Goal: Transaction & Acquisition: Subscribe to service/newsletter

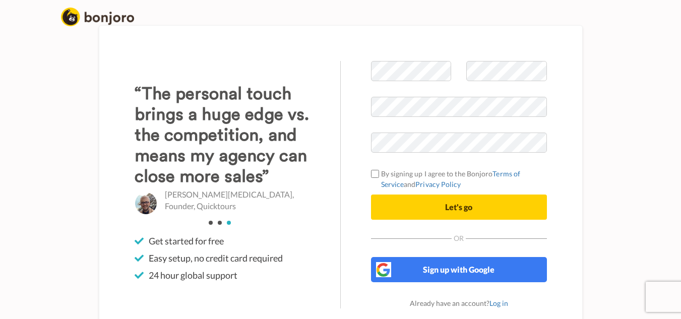
click at [397, 128] on form "By signing up I agree to the Bonjoro Terms of Service and Privacy Policy Let's …" at bounding box center [459, 140] width 176 height 159
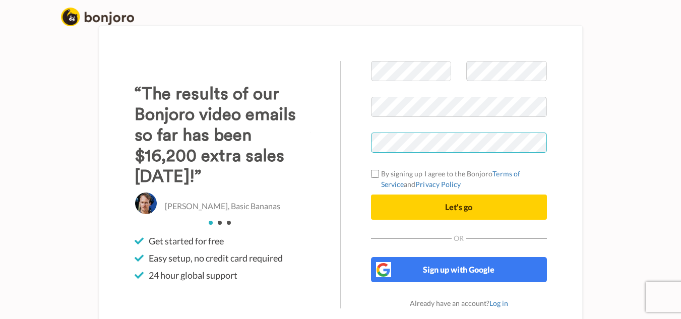
click at [334, 141] on div "Welcome to Bonjoro By signing up I agree to the Bonjoro Terms of Service and Pr…" at bounding box center [341, 184] width 484 height 319
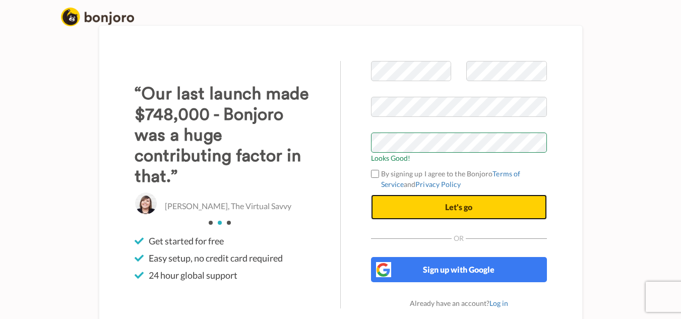
click at [433, 203] on button "Let's go" at bounding box center [459, 207] width 176 height 25
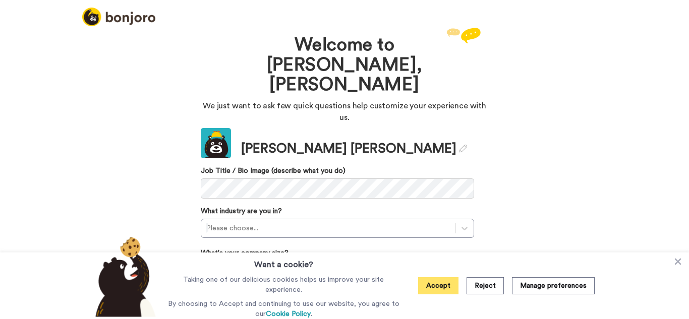
click at [447, 291] on button "Accept" at bounding box center [438, 285] width 40 height 17
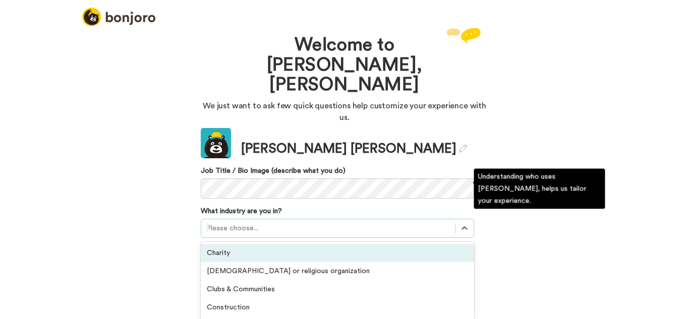
scroll to position [47, 0]
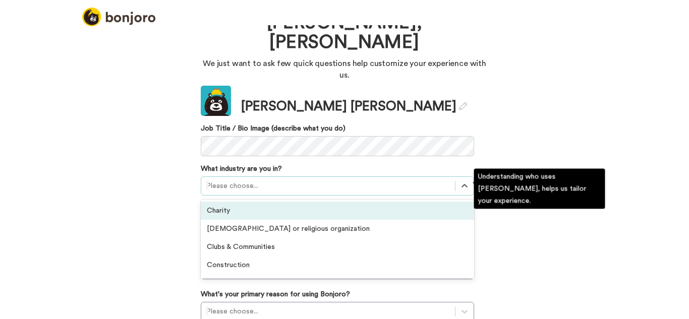
click at [376, 195] on div "option Charity focused, 1 of 21. 21 results available. Use Up and Down to choos…" at bounding box center [337, 185] width 273 height 19
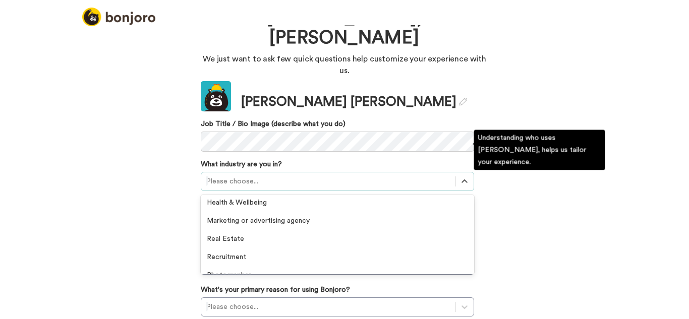
scroll to position [165, 0]
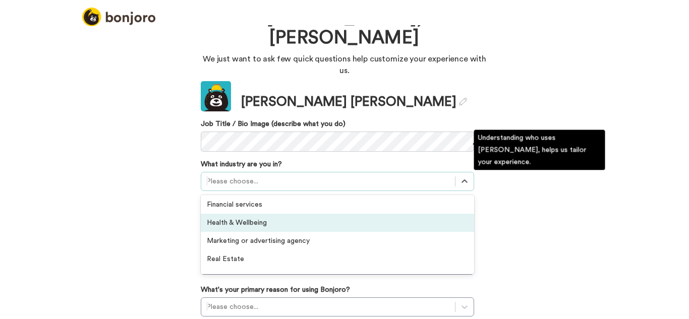
click at [324, 214] on div "Health & Wellbeing" at bounding box center [337, 223] width 273 height 18
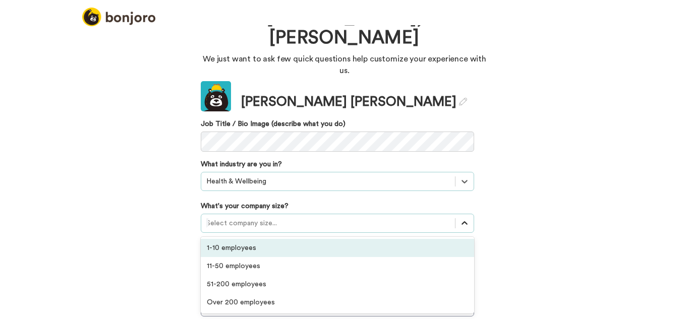
click at [461, 218] on icon at bounding box center [464, 223] width 10 height 10
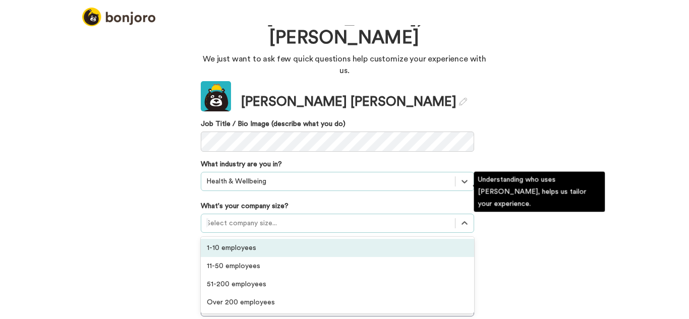
click at [416, 239] on div "1-10 employees" at bounding box center [337, 248] width 273 height 18
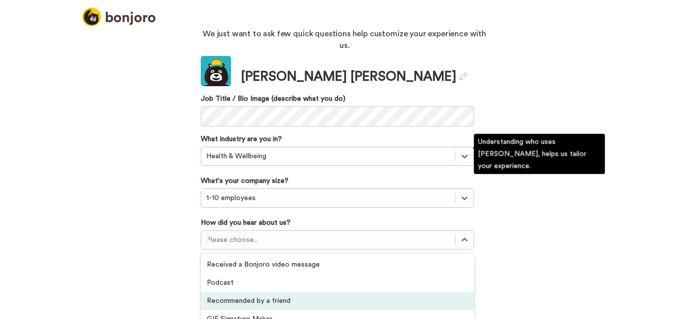
click at [435, 230] on div "option Recommended by a friend focused, 3 of 20. 20 results available. Use Up a…" at bounding box center [337, 239] width 273 height 19
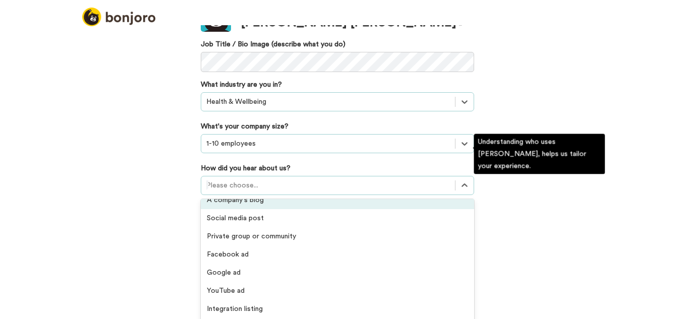
scroll to position [151, 0]
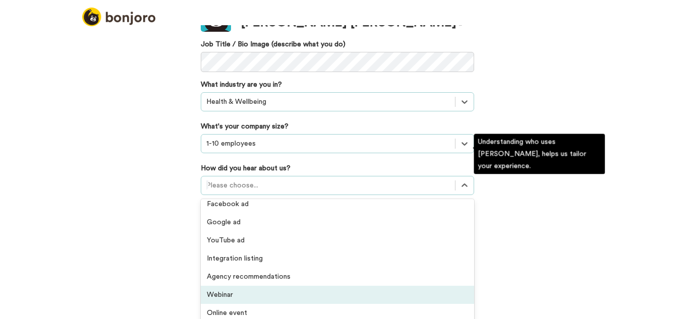
click at [368, 286] on div "Webinar" at bounding box center [337, 295] width 273 height 18
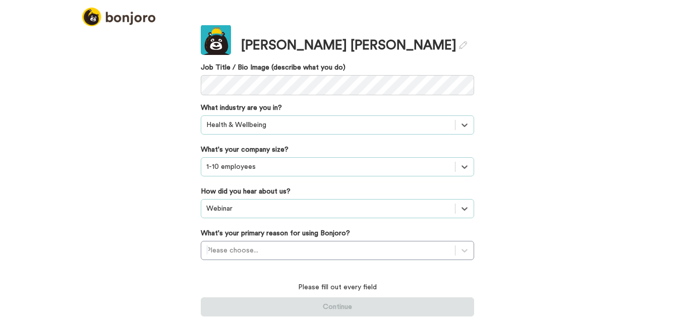
scroll to position [72, 0]
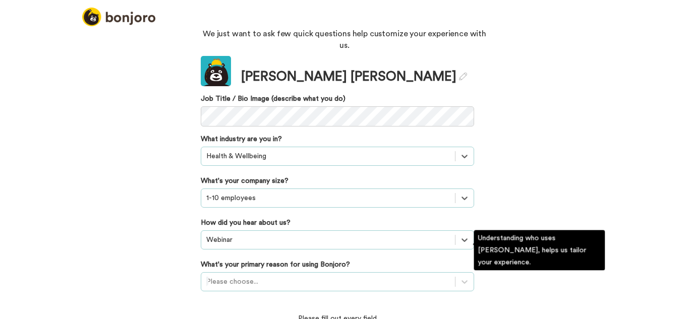
click at [405, 272] on div "Please choose..." at bounding box center [337, 281] width 273 height 19
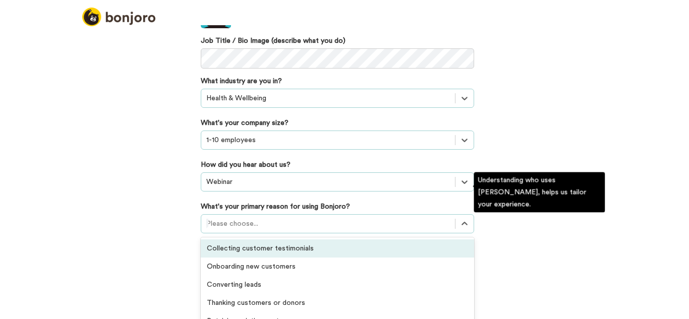
click at [365, 239] on div "Collecting customer testimonials" at bounding box center [337, 248] width 273 height 18
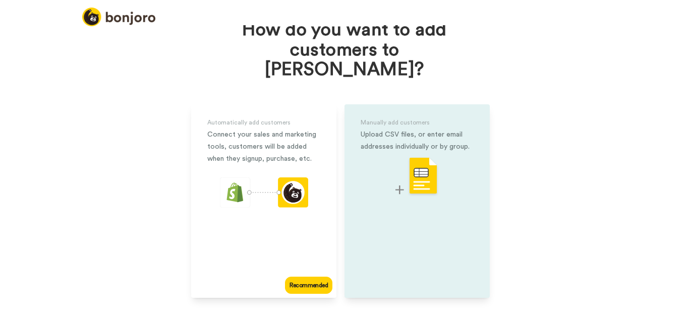
scroll to position [62, 0]
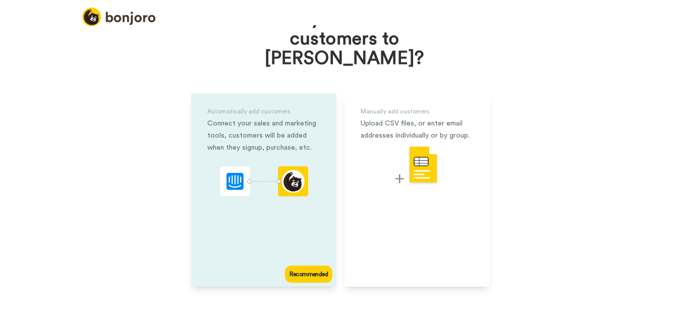
click at [313, 266] on div "Recommended" at bounding box center [308, 274] width 47 height 17
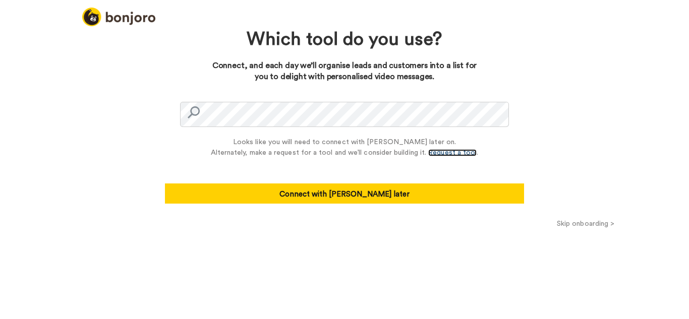
click at [439, 150] on link "Request a tool" at bounding box center [452, 152] width 48 height 7
click at [464, 152] on link "Request a tool" at bounding box center [452, 152] width 48 height 7
click at [454, 154] on link "Request a tool" at bounding box center [452, 152] width 48 height 7
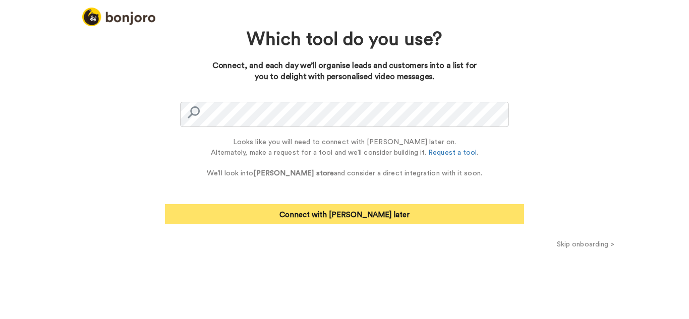
click at [422, 218] on button "Connect with Zapier later" at bounding box center [344, 214] width 359 height 20
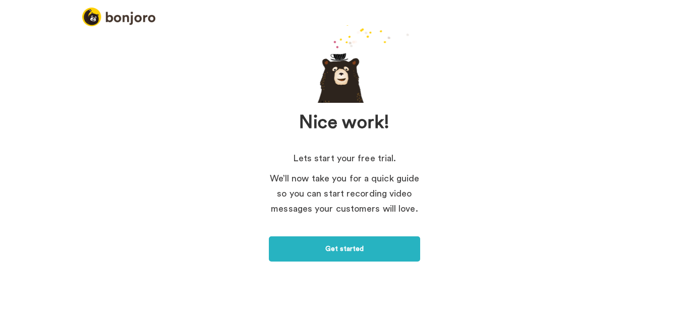
scroll to position [64, 0]
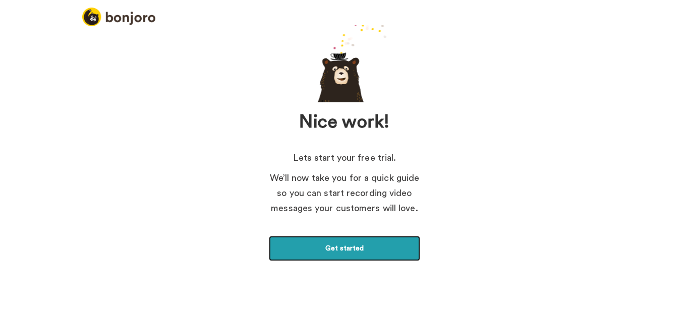
click at [381, 243] on link "Get started" at bounding box center [344, 248] width 151 height 25
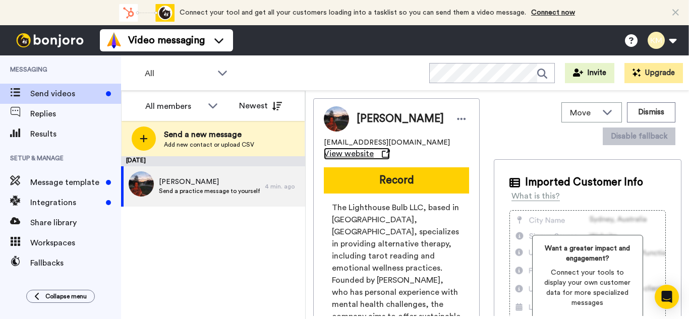
click at [361, 151] on span "View website" at bounding box center [349, 154] width 50 height 12
click at [457, 114] on icon at bounding box center [461, 119] width 9 height 10
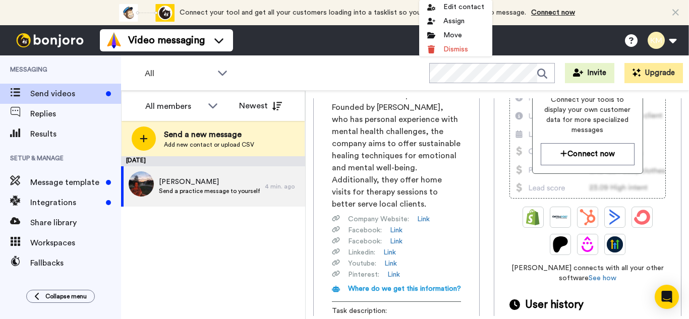
scroll to position [302, 0]
